Goal: Transaction & Acquisition: Purchase product/service

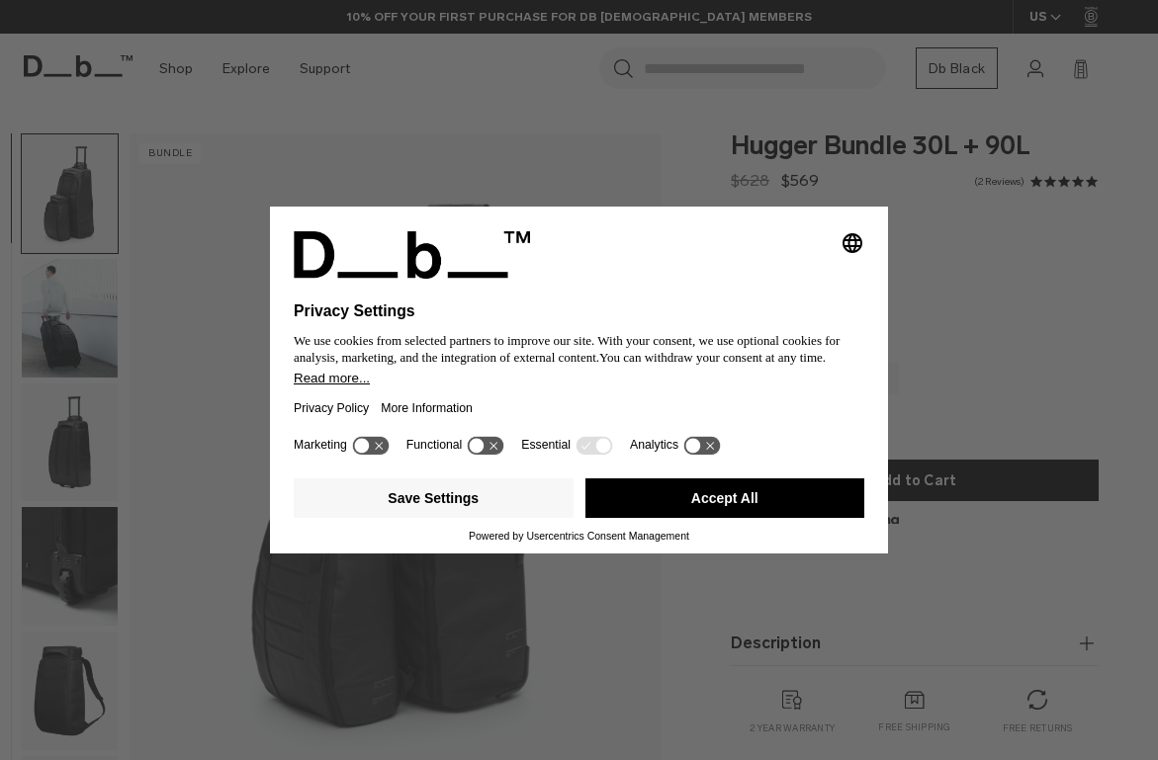
drag, startPoint x: 826, startPoint y: 260, endPoint x: 812, endPoint y: 275, distance: 20.3
click at [826, 260] on div "Selecting an option will immediately change the language" at bounding box center [579, 254] width 570 height 47
click at [364, 455] on icon at bounding box center [370, 445] width 37 height 19
click at [368, 455] on icon at bounding box center [370, 445] width 37 height 19
click at [701, 492] on button "Accept All" at bounding box center [725, 498] width 280 height 40
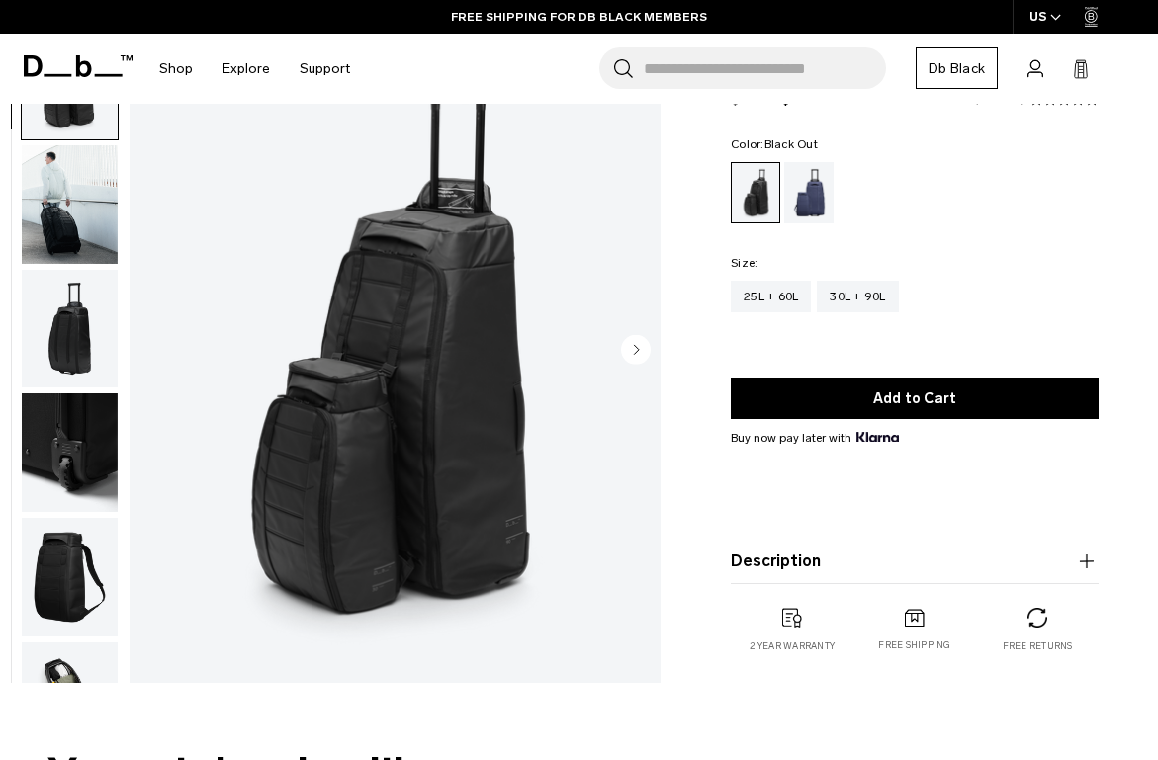
scroll to position [115, 0]
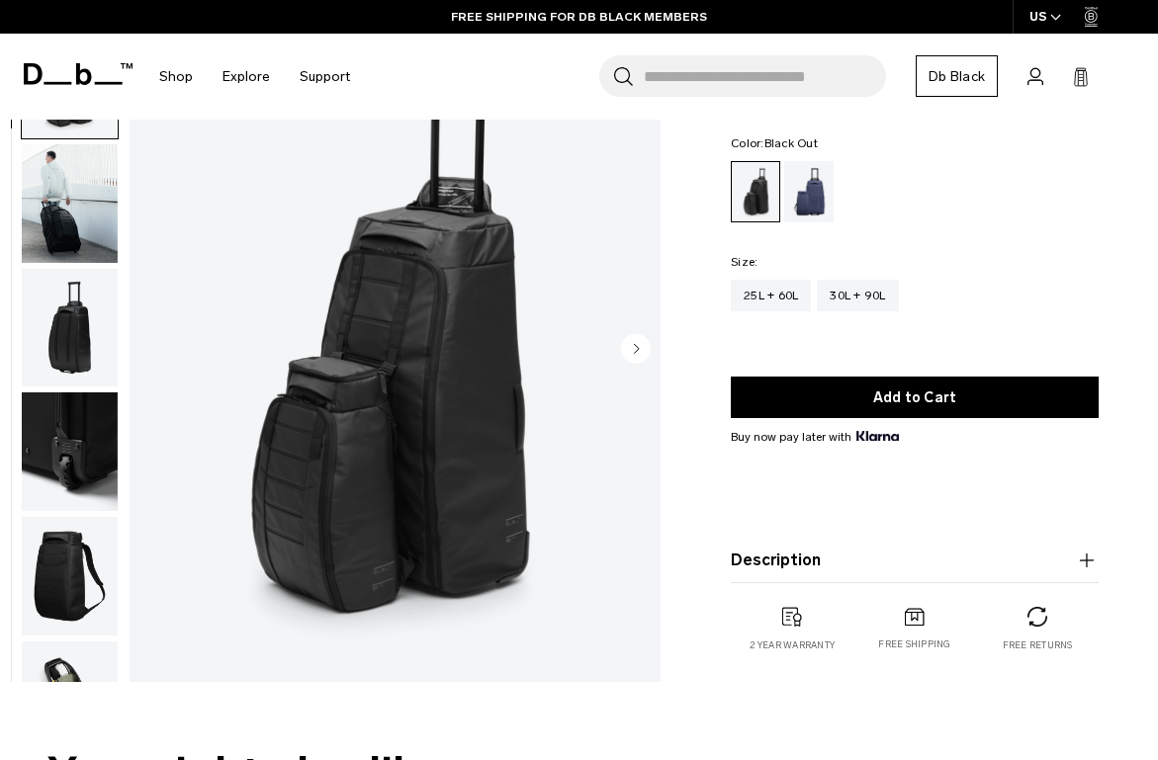
click at [54, 504] on img "button" at bounding box center [70, 451] width 96 height 119
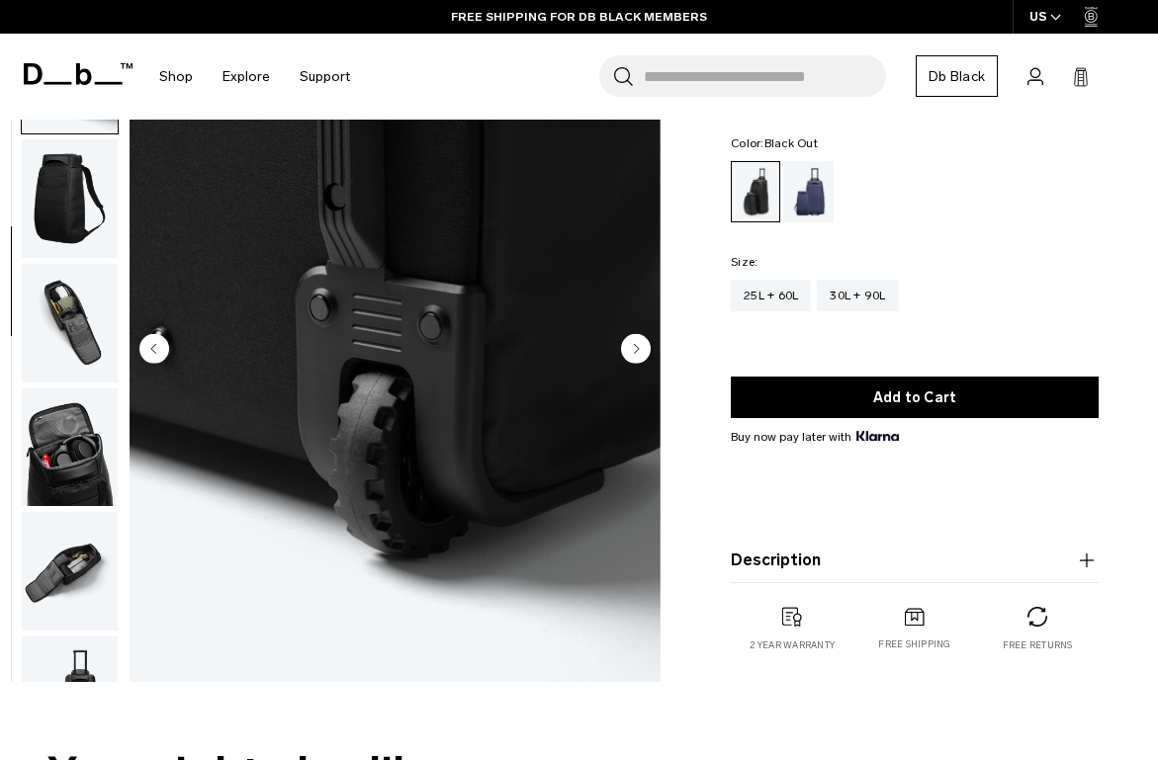
click at [76, 539] on img "button" at bounding box center [70, 571] width 96 height 119
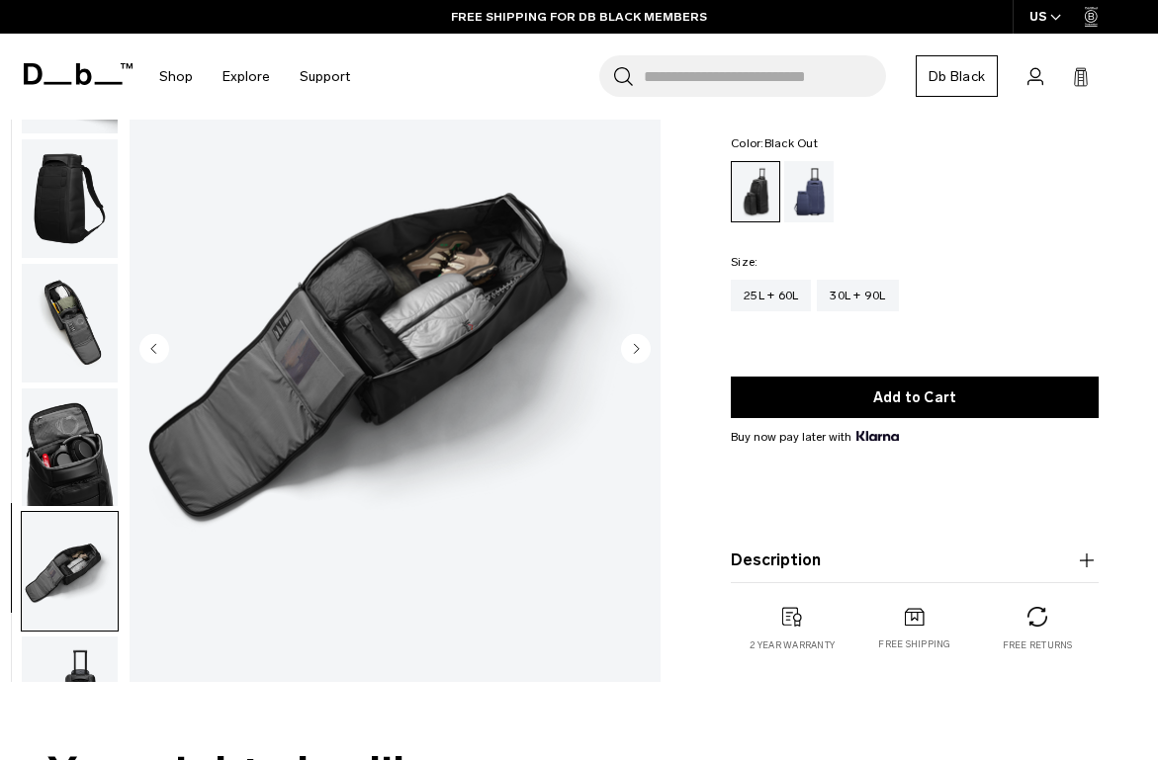
scroll to position [465, 0]
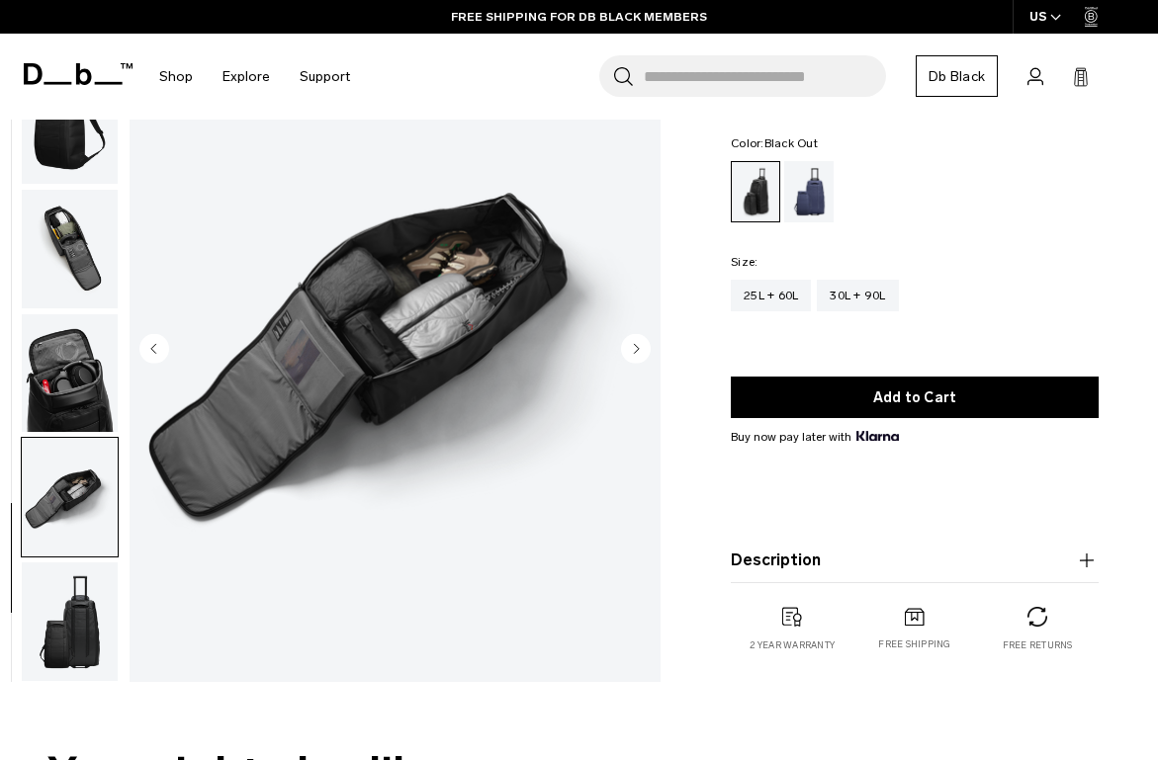
click at [628, 340] on circle "Next slide" at bounding box center [636, 348] width 30 height 30
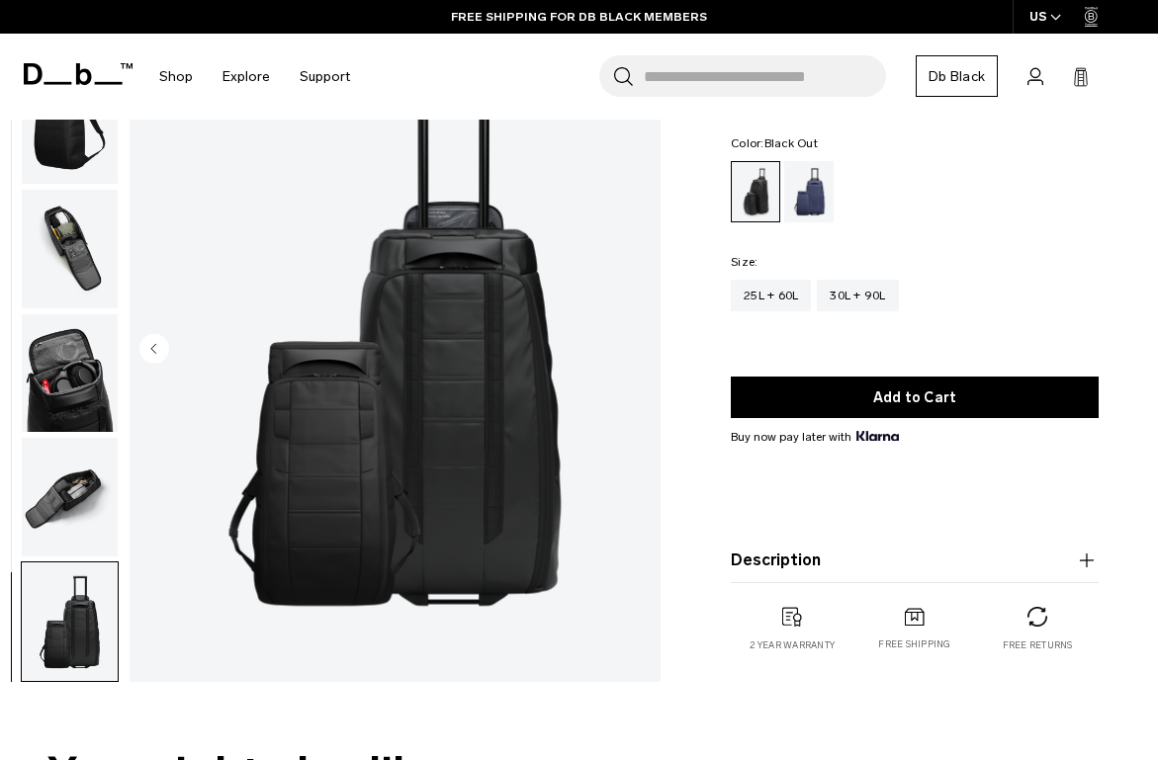
click at [628, 340] on img "9 / 9" at bounding box center [395, 350] width 531 height 663
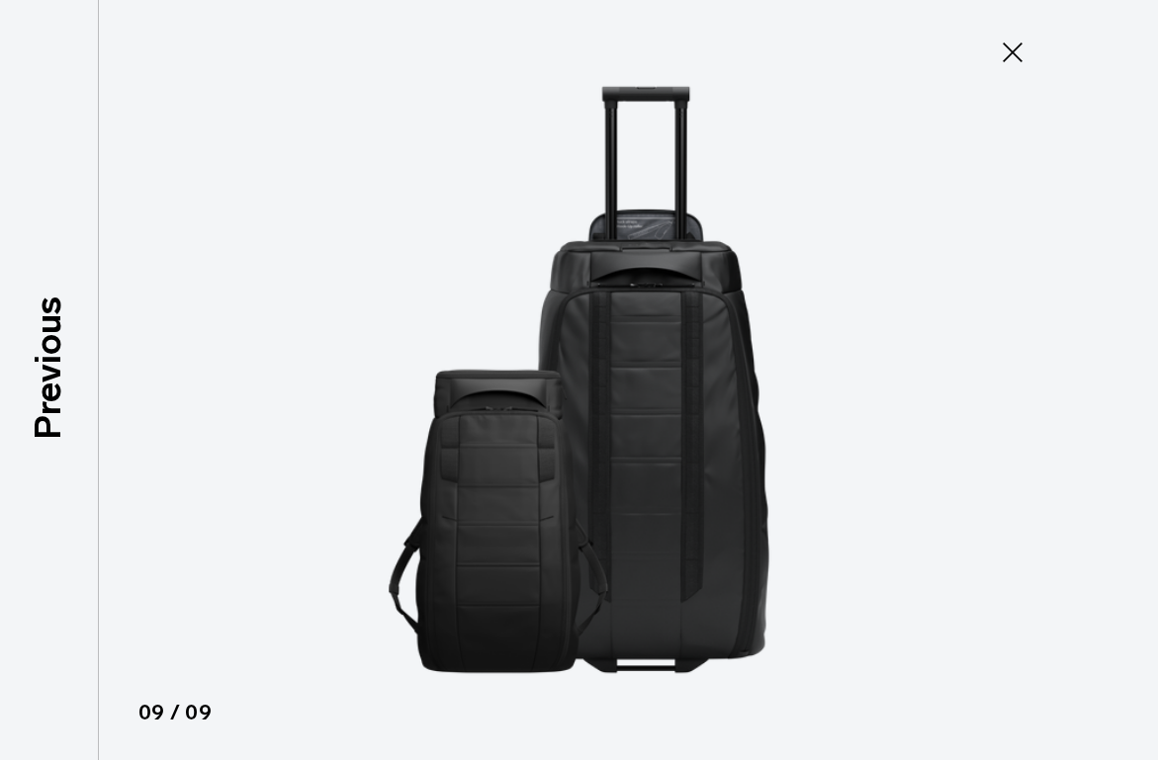
click at [1029, 373] on div at bounding box center [579, 380] width 1158 height 760
click at [1009, 71] on button "Close" at bounding box center [1012, 53] width 65 height 42
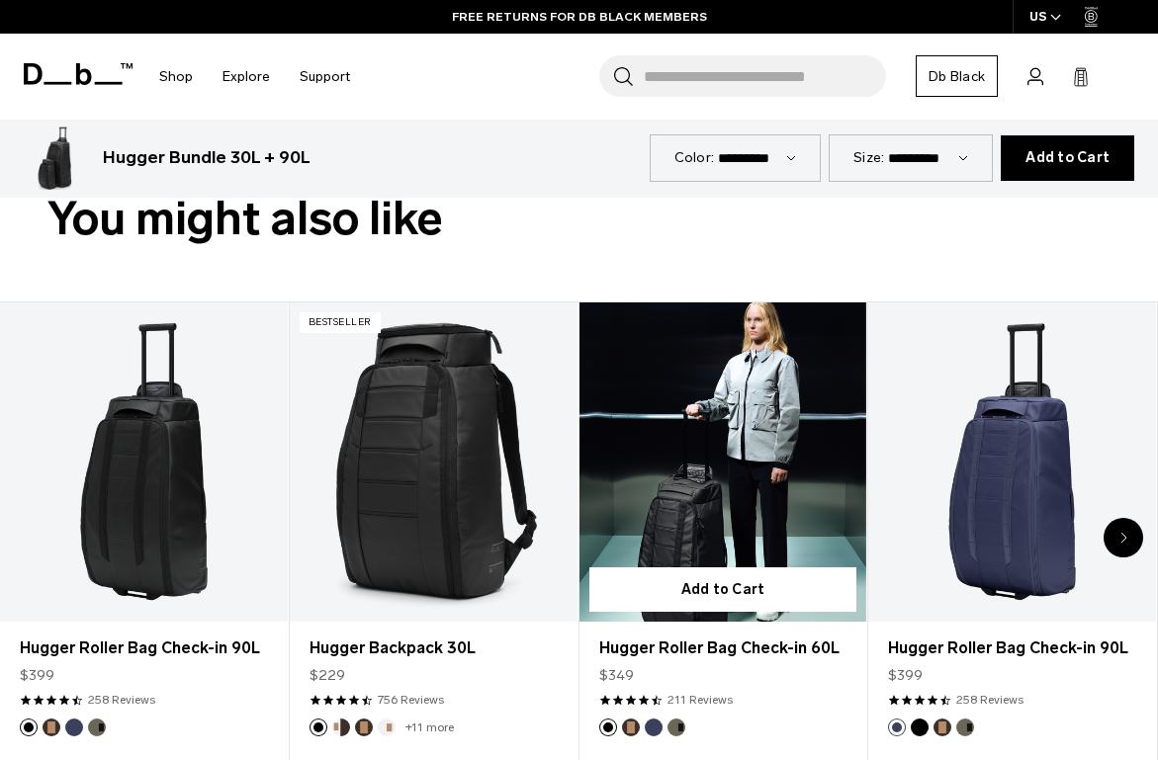
scroll to position [745, 0]
